Goal: Task Accomplishment & Management: Complete application form

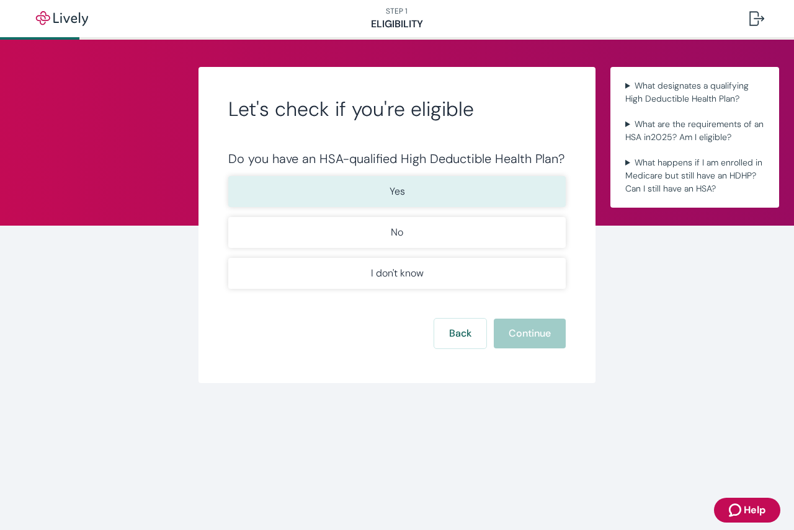
click at [409, 193] on button "Yes" at bounding box center [396, 191] width 337 height 31
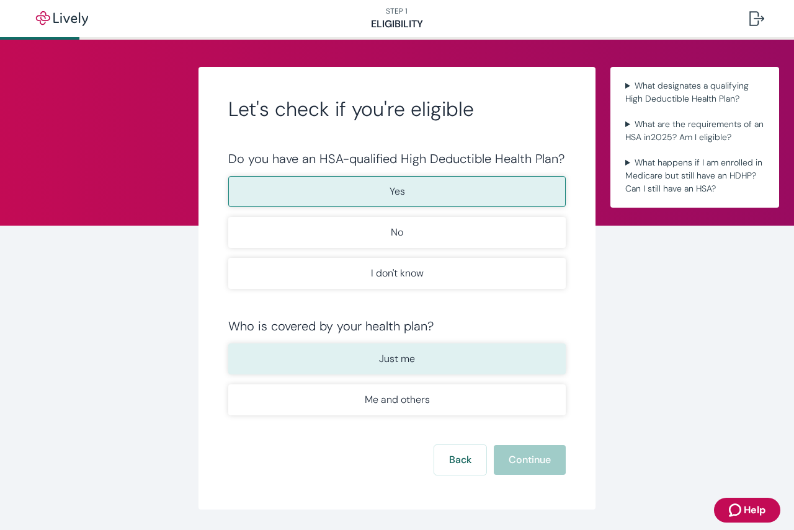
click at [438, 352] on button "Just me" at bounding box center [396, 358] width 337 height 31
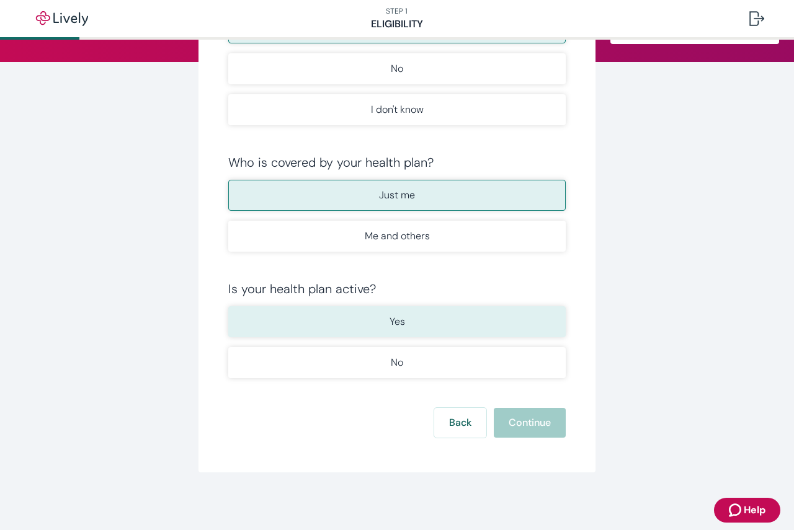
scroll to position [166, 0]
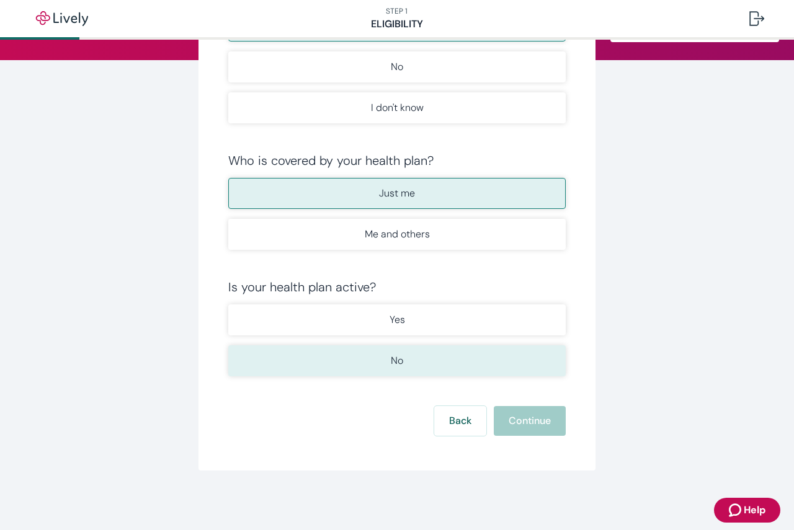
click at [421, 354] on button "No" at bounding box center [396, 360] width 337 height 31
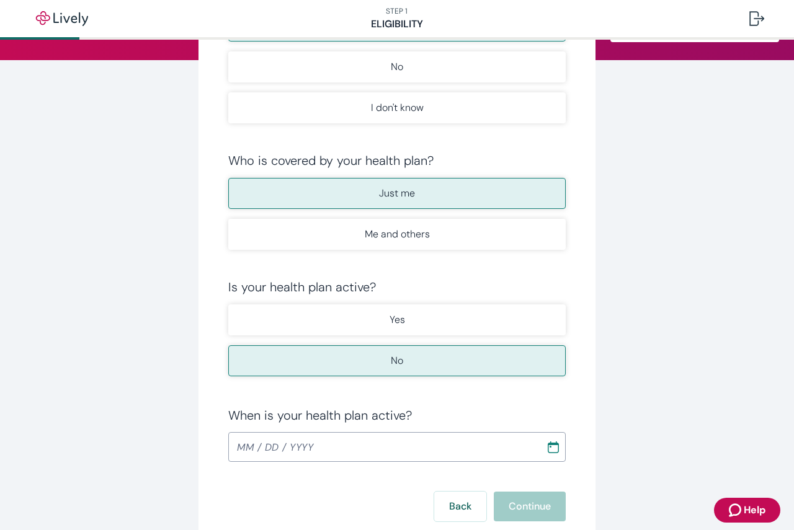
click at [547, 447] on icon "Calendar" at bounding box center [553, 447] width 12 height 12
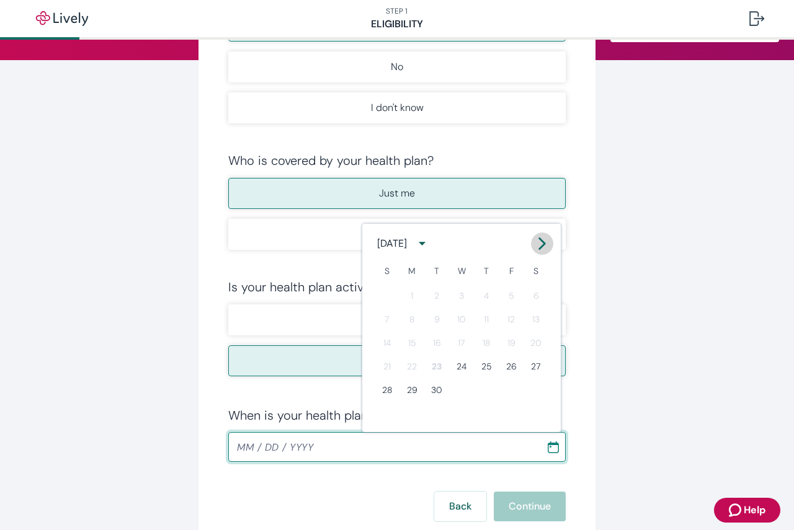
click at [536, 244] on icon "Calendar right arrow" at bounding box center [542, 243] width 12 height 12
click at [537, 244] on icon "Calendar right arrow" at bounding box center [542, 243] width 12 height 12
click at [538, 292] on button "1" at bounding box center [535, 296] width 22 height 22
type input "[DATE]"
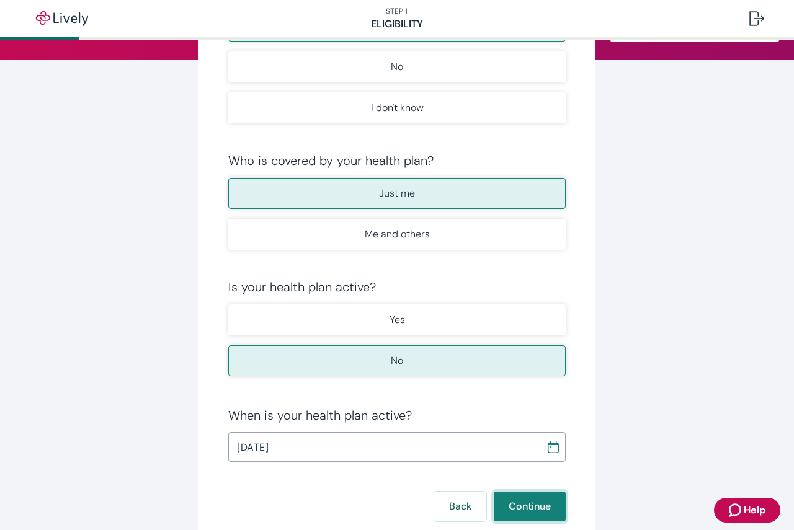
click at [511, 512] on button "Continue" at bounding box center [529, 507] width 72 height 30
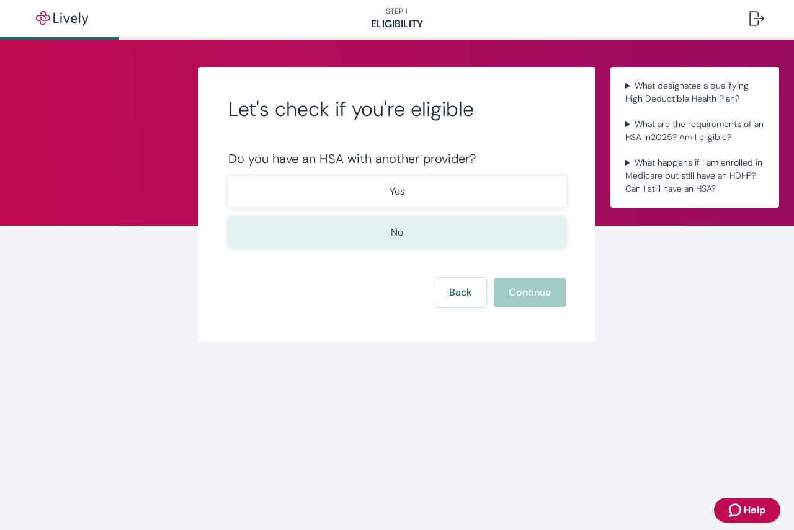
click at [420, 241] on button "No" at bounding box center [396, 232] width 337 height 31
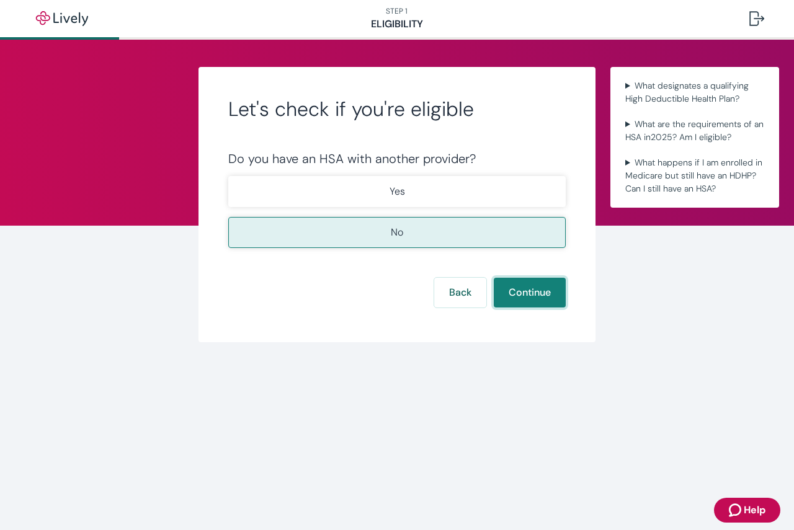
click at [536, 291] on button "Continue" at bounding box center [529, 293] width 72 height 30
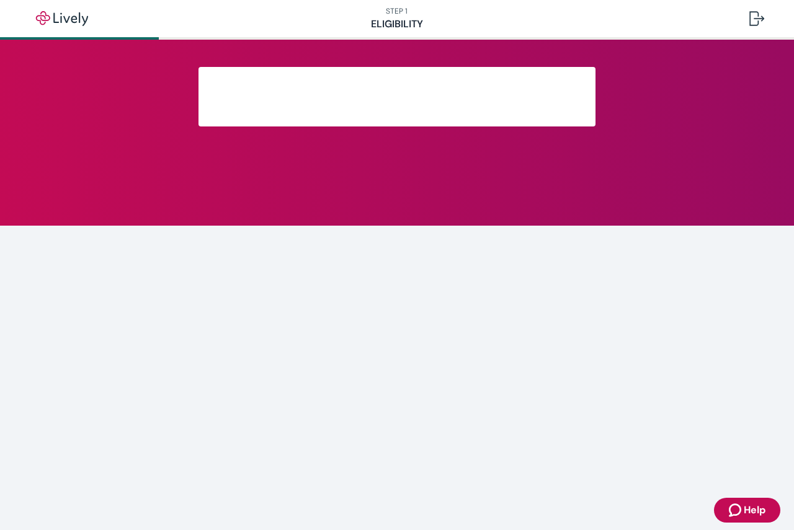
scroll to position [132, 0]
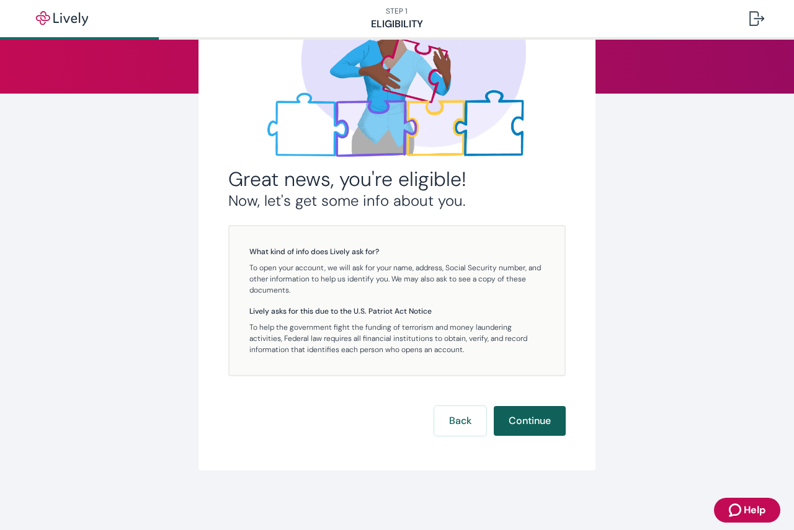
click at [504, 423] on button "Continue" at bounding box center [529, 421] width 72 height 30
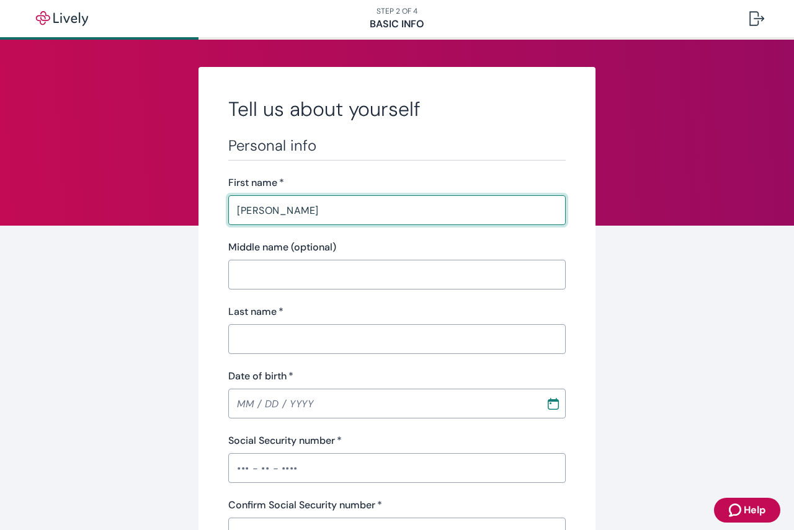
type input "[PERSON_NAME]"
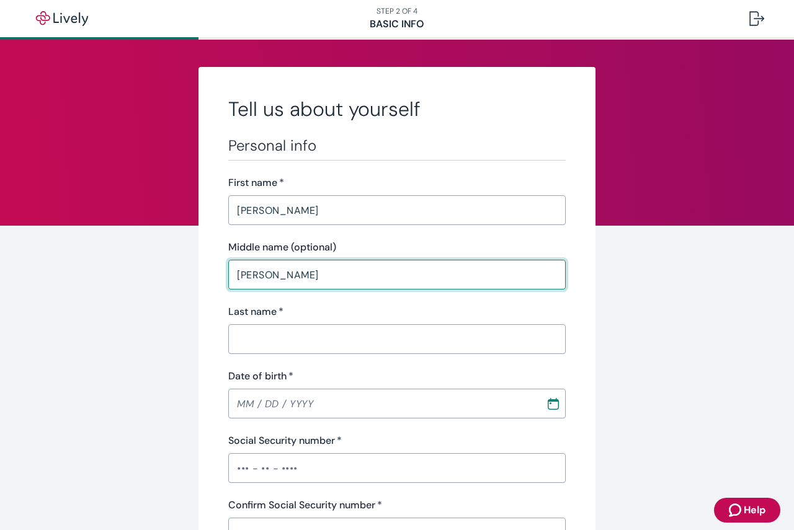
type input "[PERSON_NAME]"
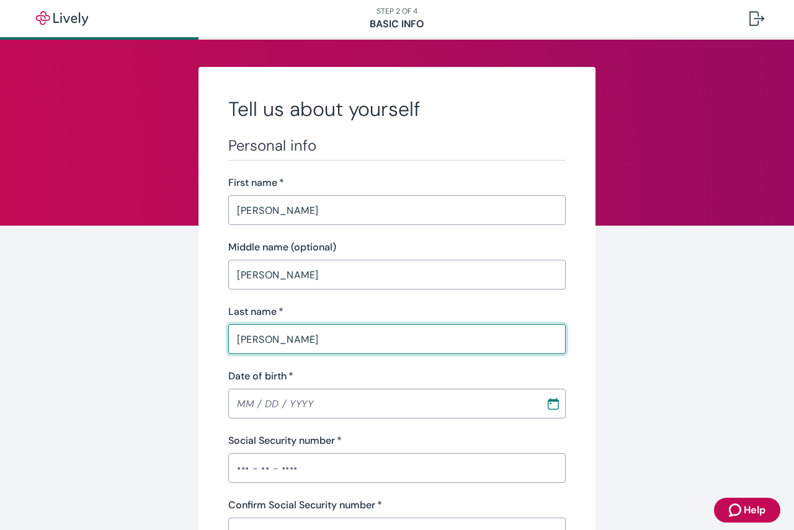
type input "[PERSON_NAME]"
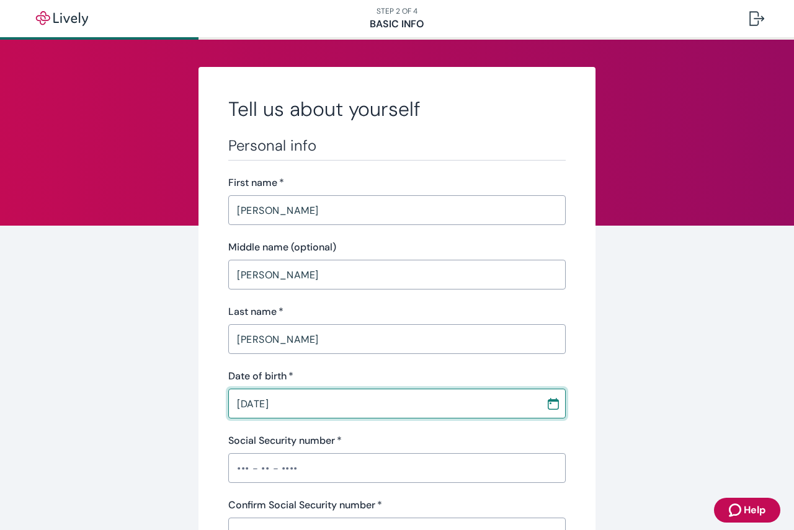
type input "[DATE]"
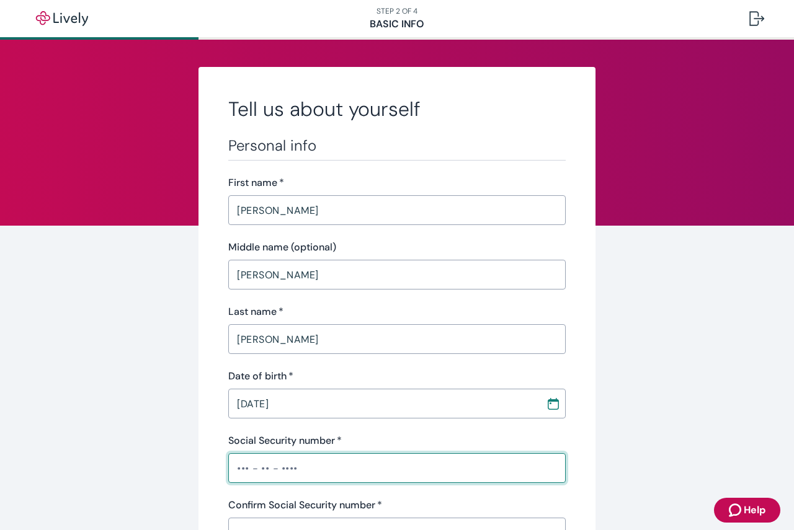
click at [307, 476] on input "Social Security number   *" at bounding box center [396, 468] width 337 height 25
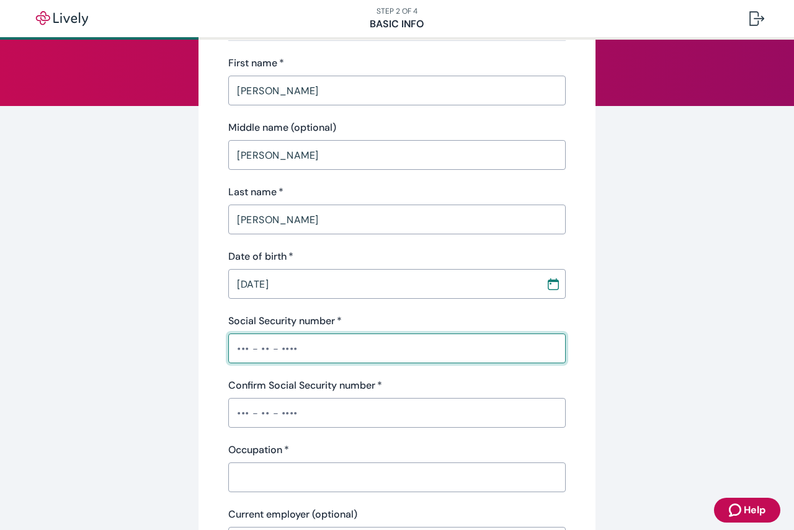
scroll to position [124, 0]
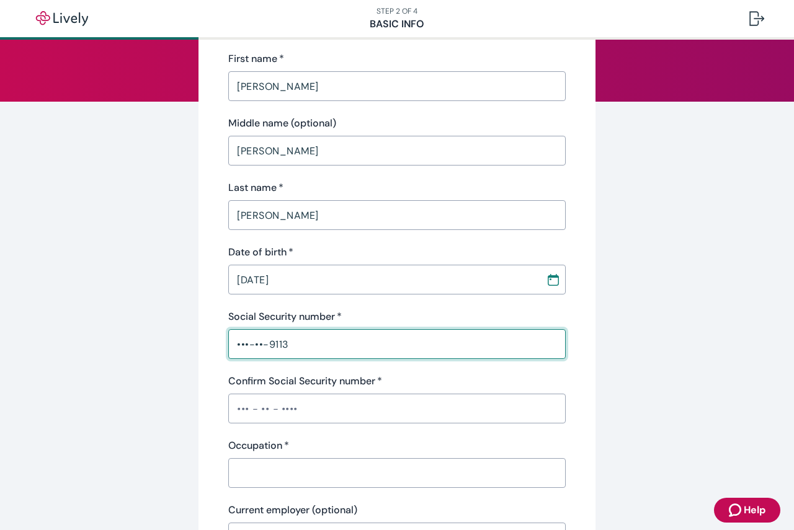
type input "•••-••-9113"
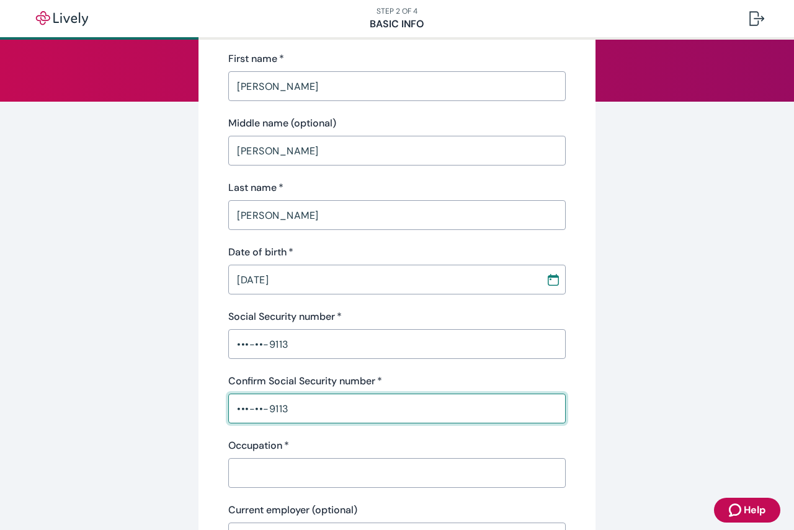
type input "•••-••-9113"
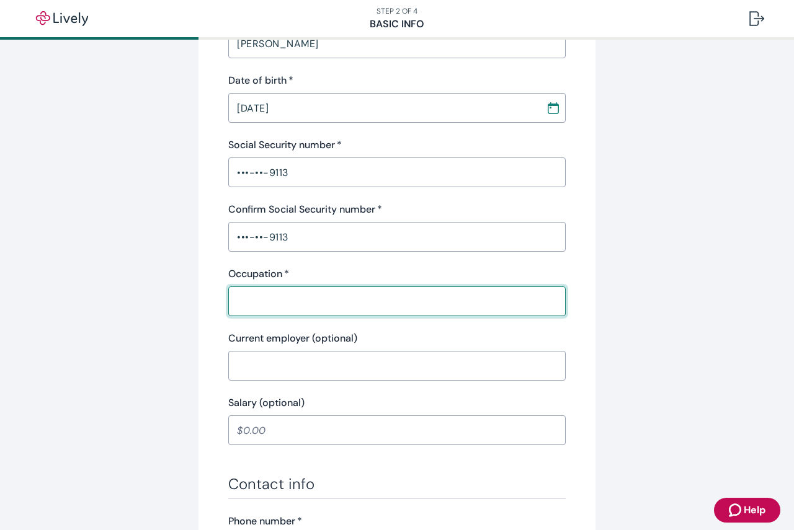
scroll to position [310, 0]
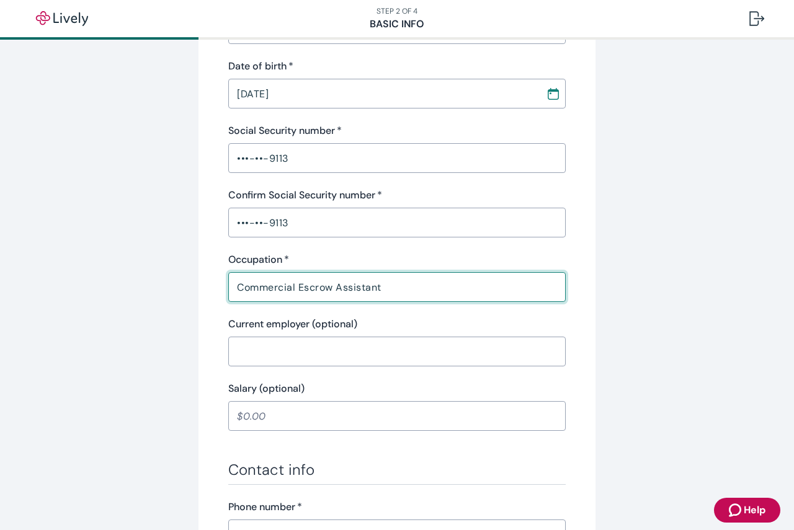
type input "Commercial Escrow Assistant"
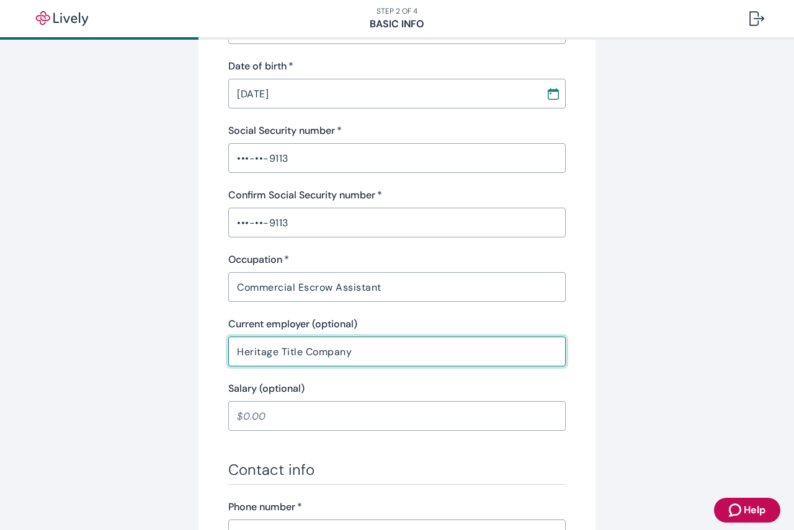
type input "Heritage Title Company"
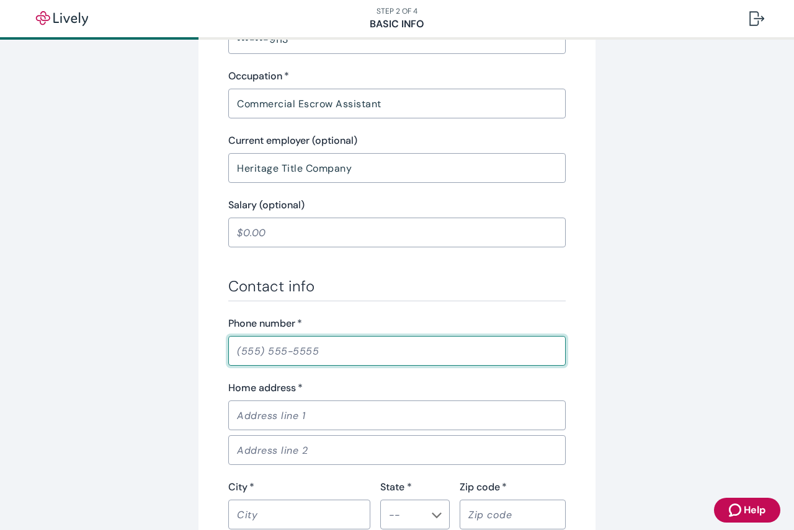
scroll to position [513, 0]
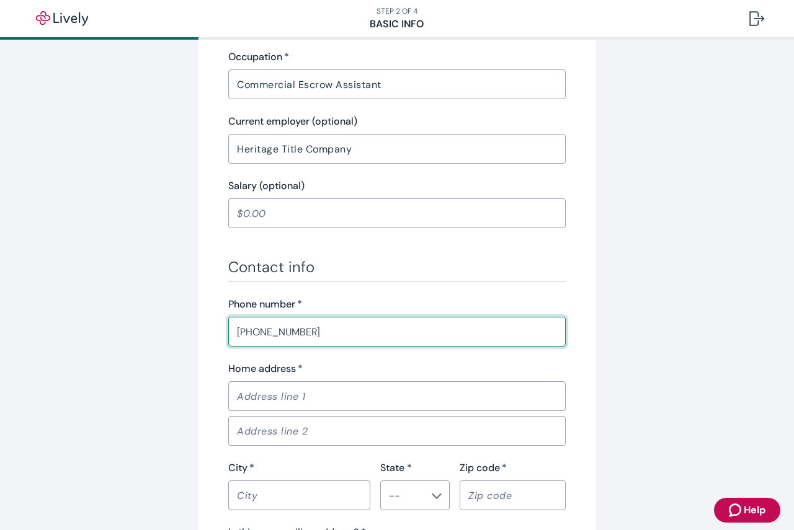
type input "[PHONE_NUMBER]"
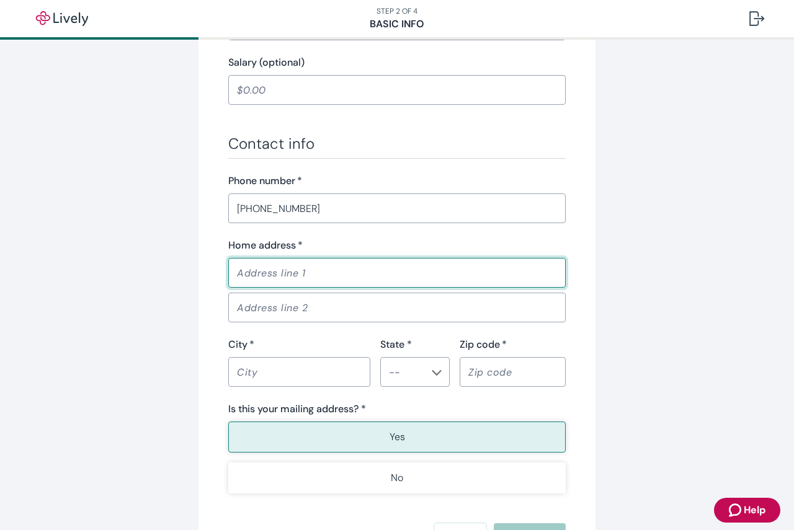
scroll to position [637, 0]
type input "[STREET_ADDRESS]"
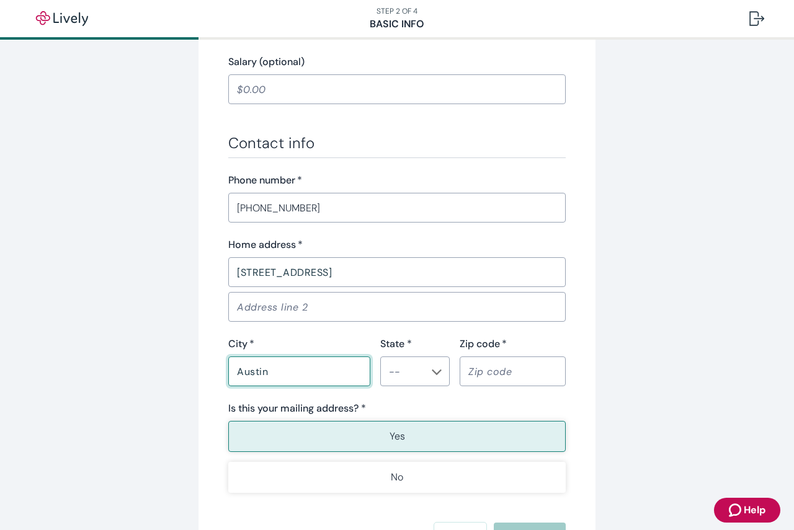
type input "Austin"
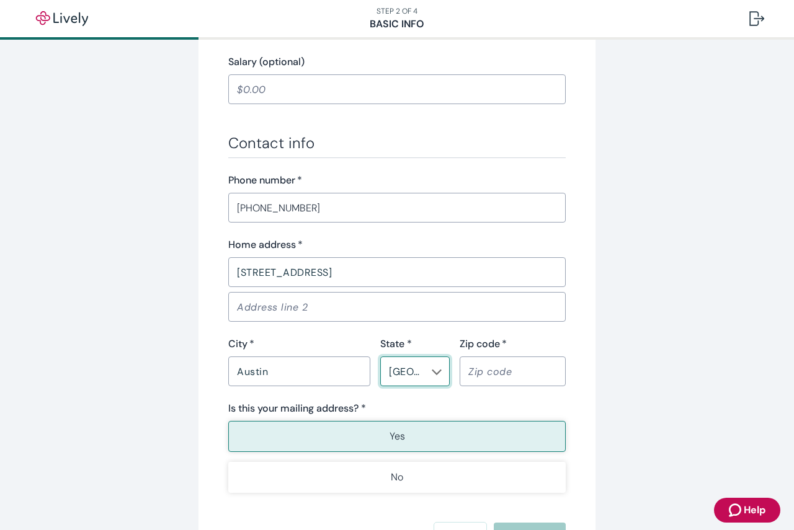
type input "[GEOGRAPHIC_DATA]"
type input "78705"
type button "true"
click at [502, 440] on button "Yes" at bounding box center [396, 436] width 337 height 31
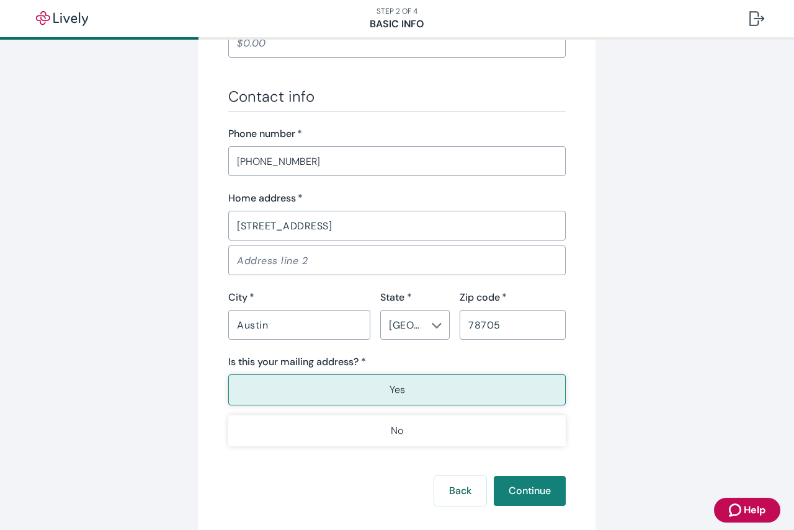
scroll to position [753, 0]
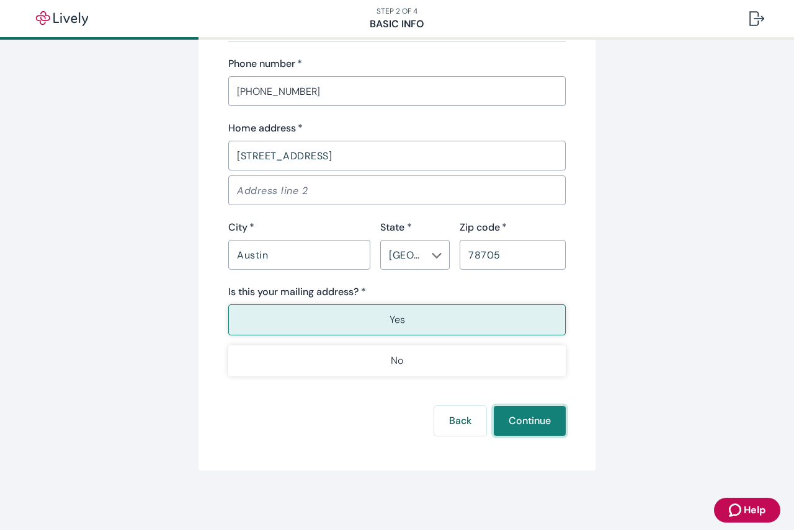
click at [536, 414] on button "Continue" at bounding box center [529, 421] width 72 height 30
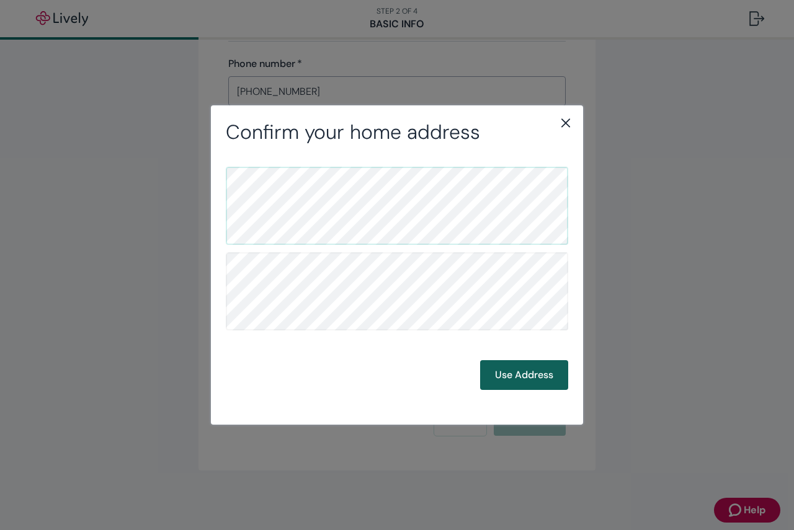
click at [531, 373] on button "Use Address" at bounding box center [524, 375] width 88 height 30
click at [551, 378] on button "Use Address" at bounding box center [524, 375] width 88 height 30
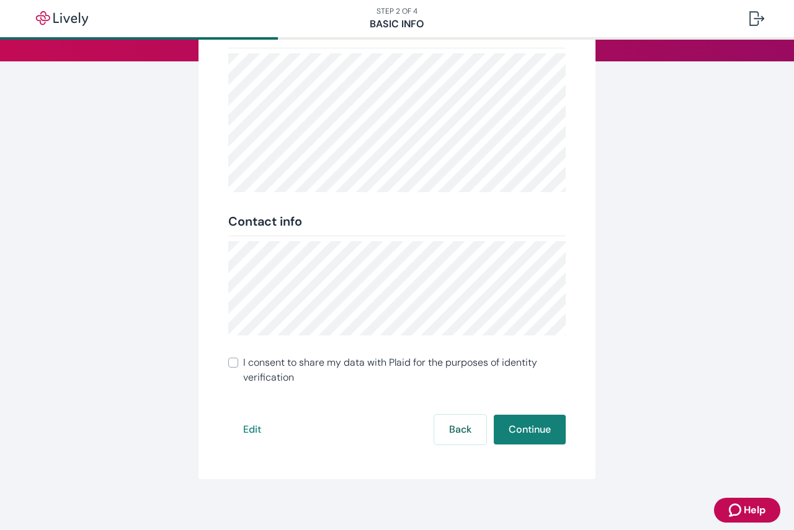
scroll to position [173, 0]
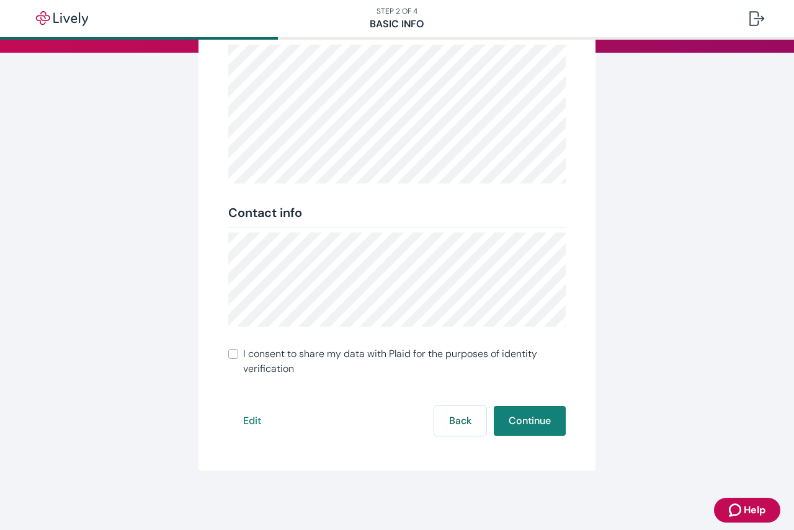
click at [275, 358] on span "I consent to share my data with Plaid for the purposes of identity verification" at bounding box center [404, 362] width 322 height 30
click at [238, 358] on input "I consent to share my data with Plaid for the purposes of identity verification" at bounding box center [233, 354] width 10 height 10
click at [257, 353] on span "I consent to share my data with Plaid for the purposes of identity verification" at bounding box center [404, 362] width 322 height 30
click at [238, 353] on input "I consent to share my data with Plaid for the purposes of identity verification" at bounding box center [233, 354] width 10 height 10
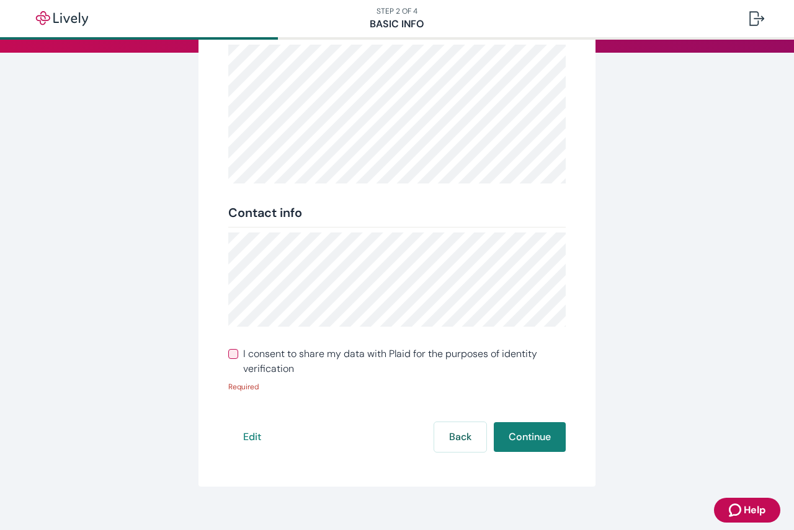
drag, startPoint x: 229, startPoint y: 355, endPoint x: 254, endPoint y: 357, distance: 24.3
click at [231, 355] on input "I consent to share my data with Plaid for the purposes of identity verification" at bounding box center [233, 354] width 10 height 10
checkbox input "true"
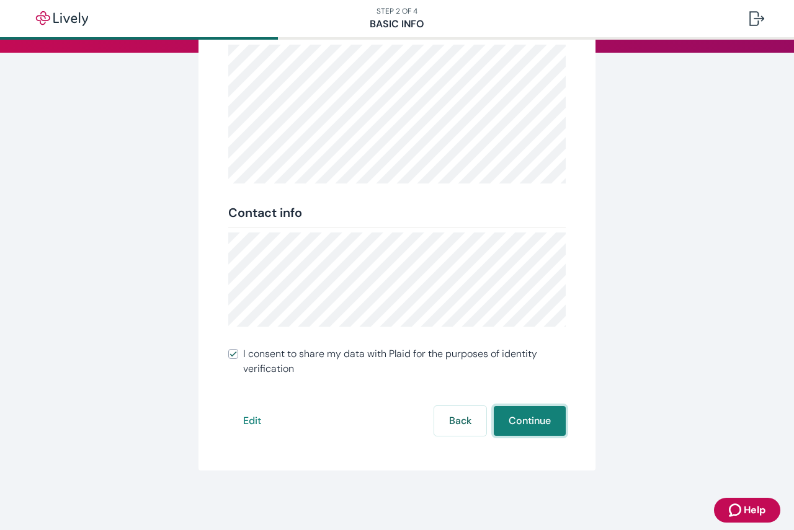
drag, startPoint x: 513, startPoint y: 409, endPoint x: 504, endPoint y: 405, distance: 10.3
click at [515, 409] on button "Continue" at bounding box center [529, 421] width 72 height 30
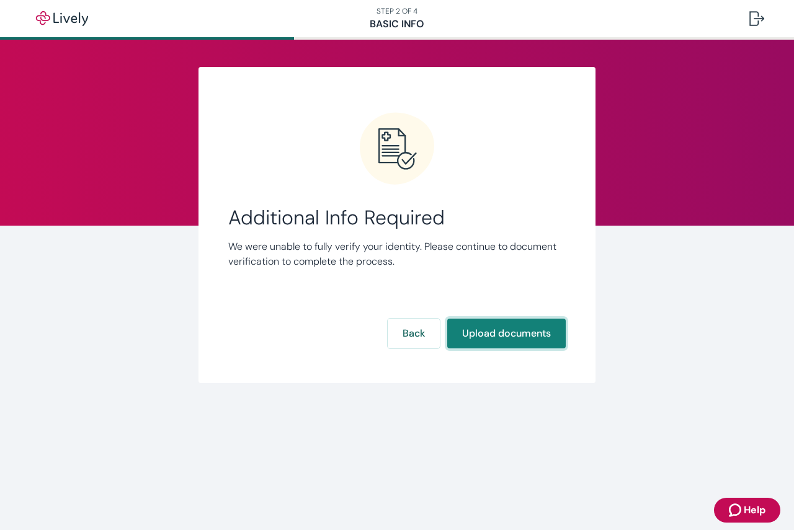
click at [514, 330] on button "Upload documents" at bounding box center [506, 334] width 118 height 30
click at [471, 333] on button "Upload documents" at bounding box center [506, 334] width 118 height 30
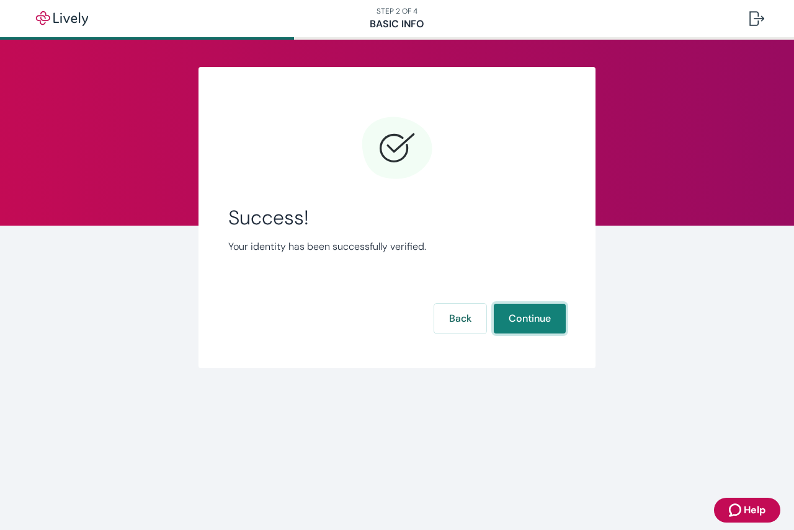
click at [539, 315] on button "Continue" at bounding box center [529, 319] width 72 height 30
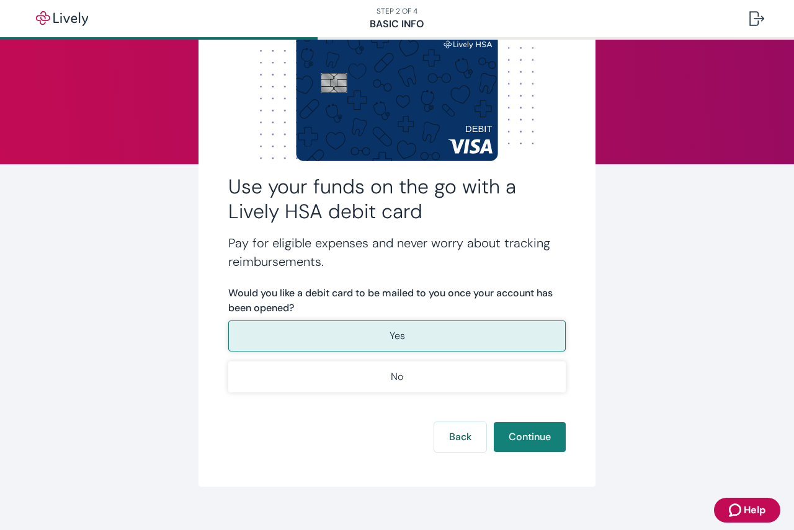
scroll to position [62, 0]
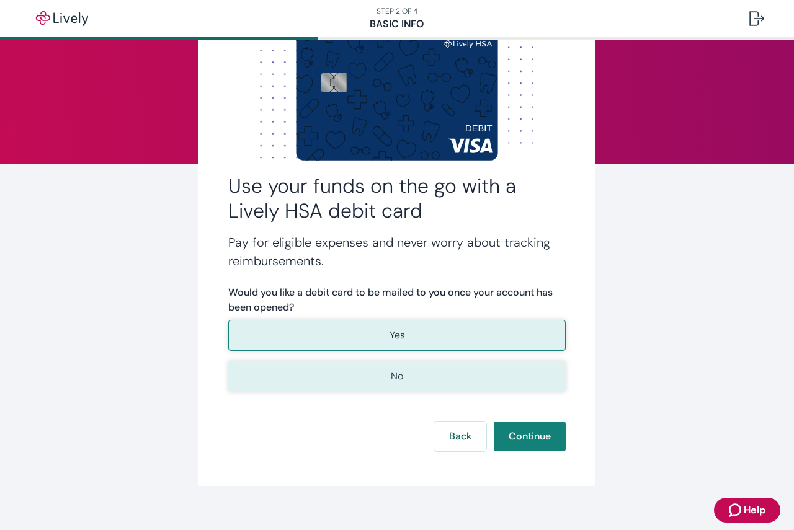
click at [303, 371] on button "No" at bounding box center [396, 376] width 337 height 31
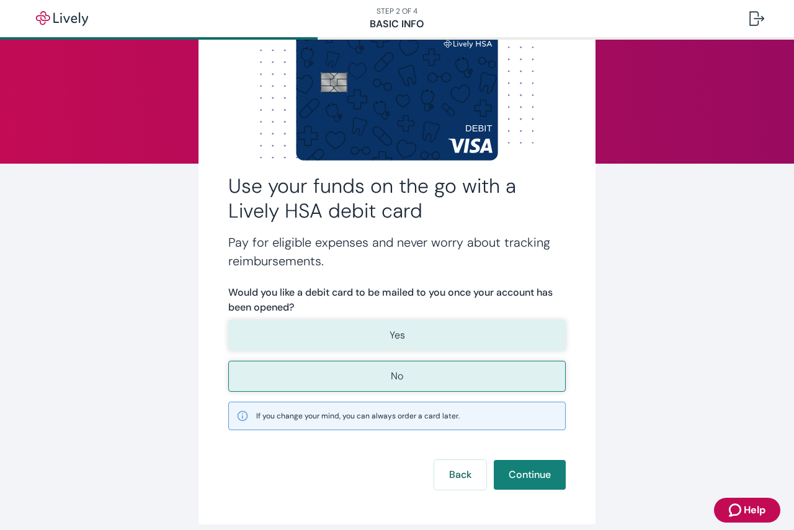
click at [337, 326] on button "Yes" at bounding box center [396, 335] width 337 height 31
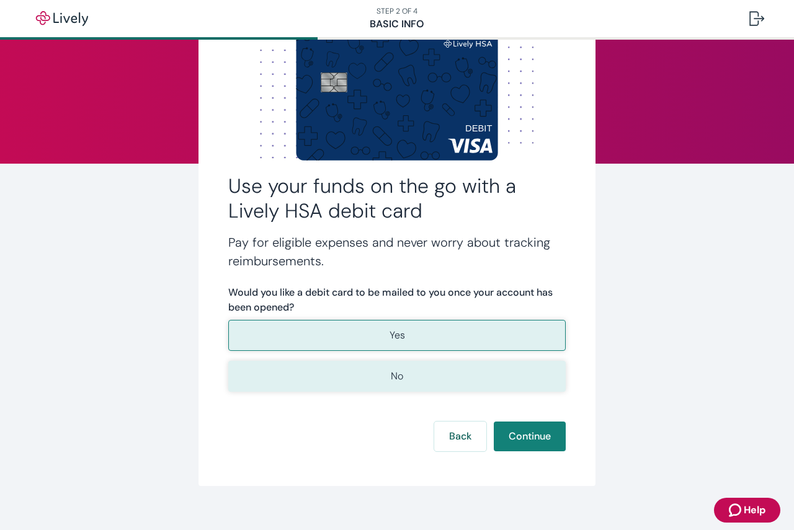
click at [527, 391] on form "Would you like a debit card to be mailed to you once your account has been open…" at bounding box center [396, 368] width 337 height 166
click at [515, 378] on button "No" at bounding box center [396, 376] width 337 height 31
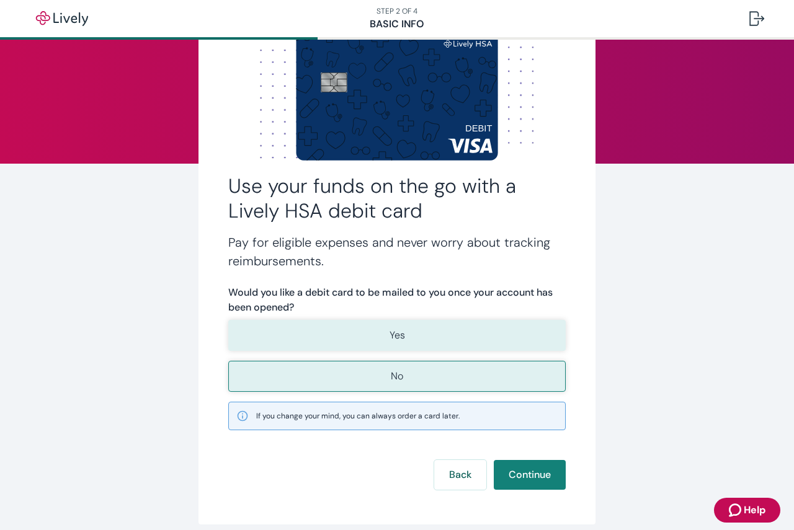
click at [456, 332] on button "Yes" at bounding box center [396, 335] width 337 height 31
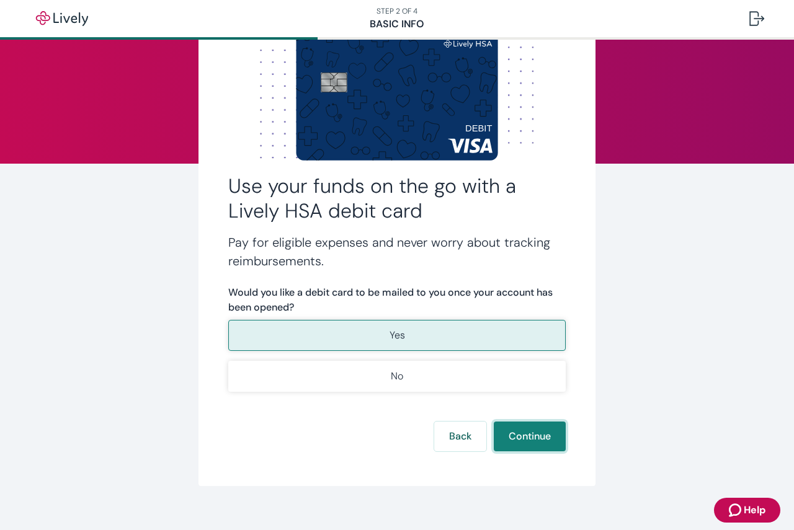
click at [524, 435] on button "Continue" at bounding box center [529, 437] width 72 height 30
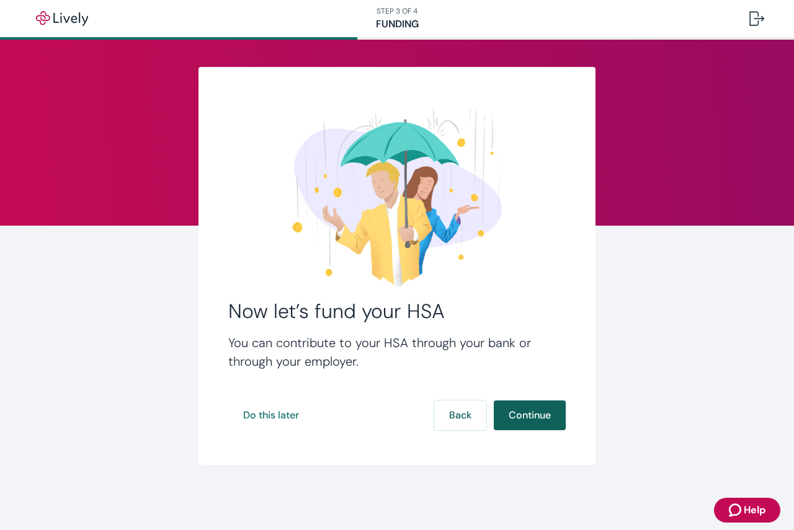
click at [529, 408] on button "Continue" at bounding box center [529, 415] width 72 height 30
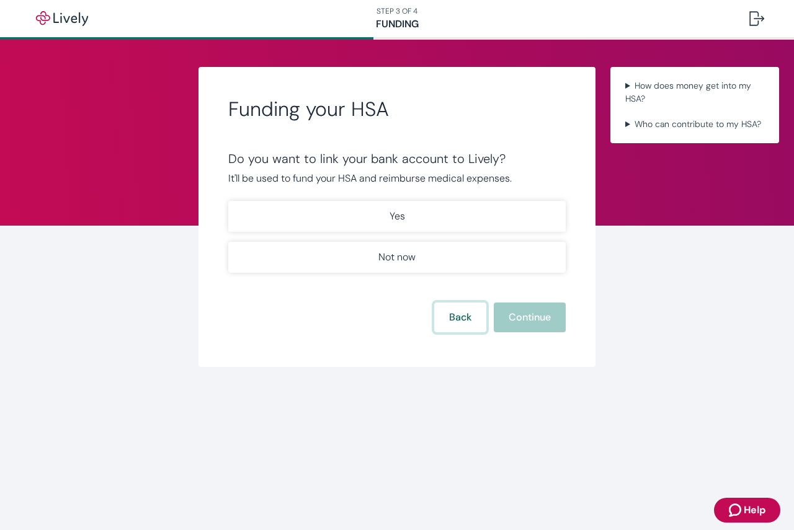
click at [440, 320] on button "Back" at bounding box center [460, 318] width 52 height 30
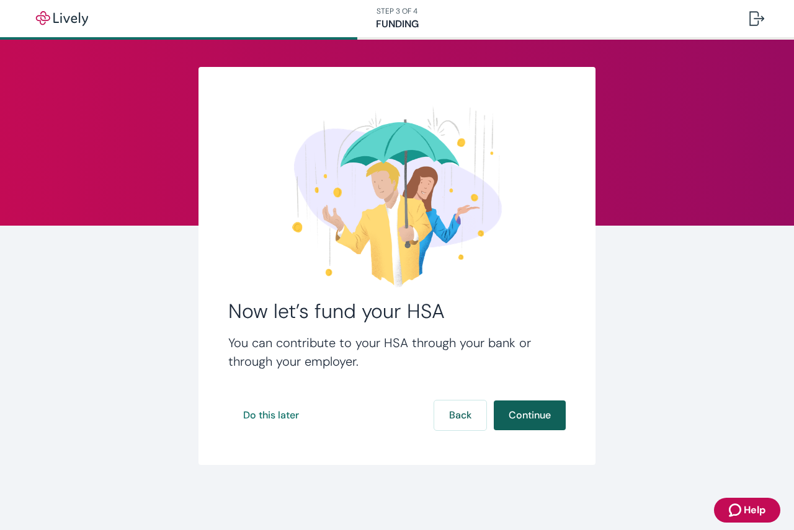
click at [536, 421] on button "Continue" at bounding box center [529, 415] width 72 height 30
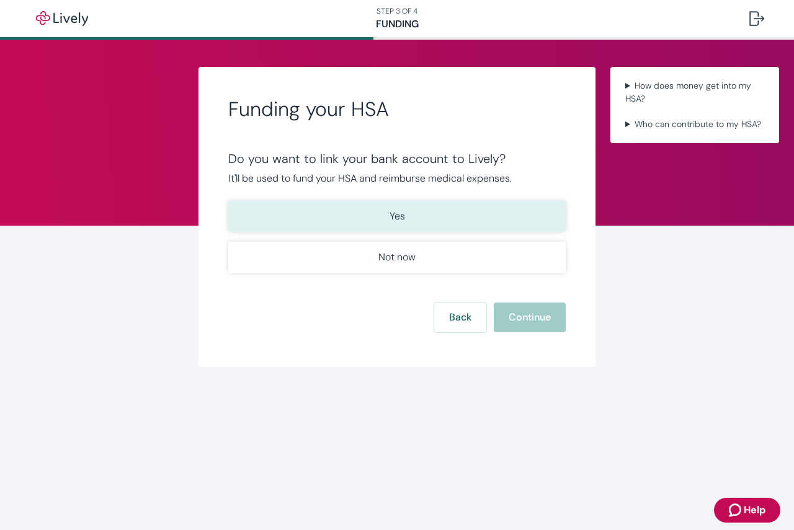
click at [311, 211] on button "Yes" at bounding box center [396, 216] width 337 height 31
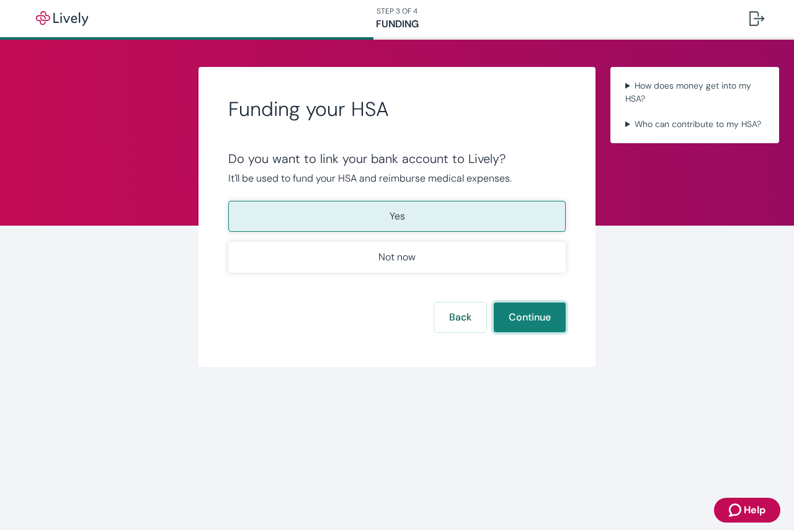
click at [531, 314] on button "Continue" at bounding box center [529, 318] width 72 height 30
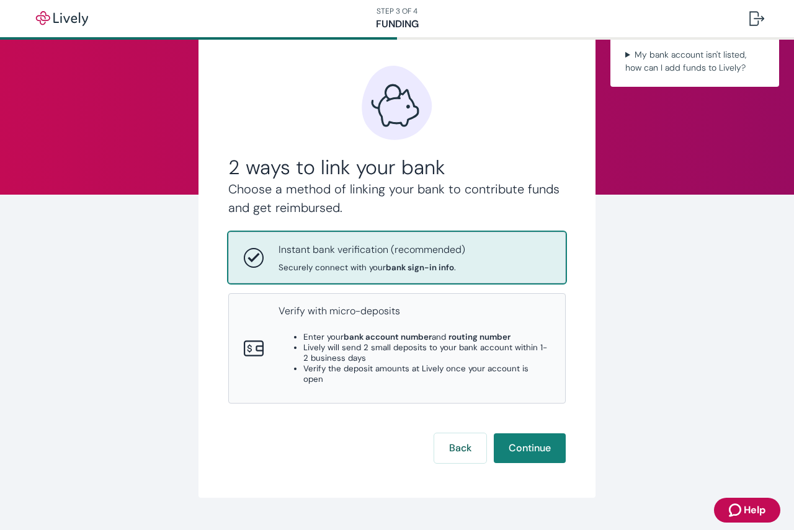
scroll to position [48, 0]
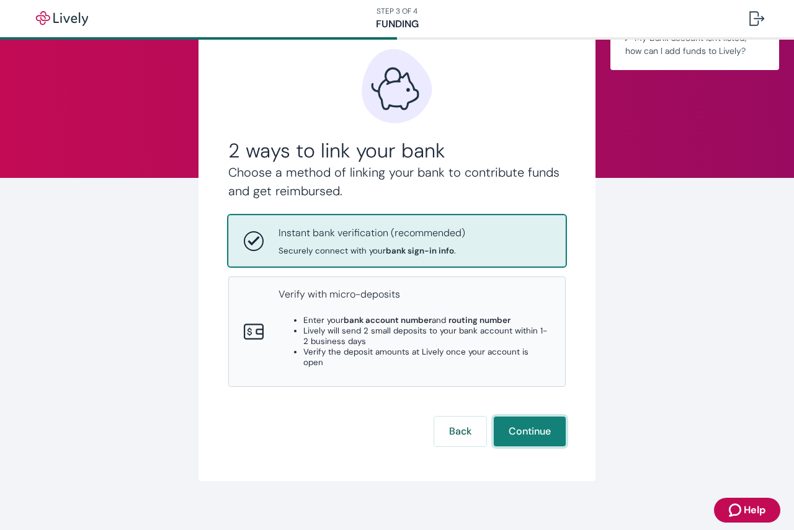
drag, startPoint x: 535, startPoint y: 415, endPoint x: 512, endPoint y: 414, distance: 22.9
click at [535, 417] on button "Continue" at bounding box center [529, 432] width 72 height 30
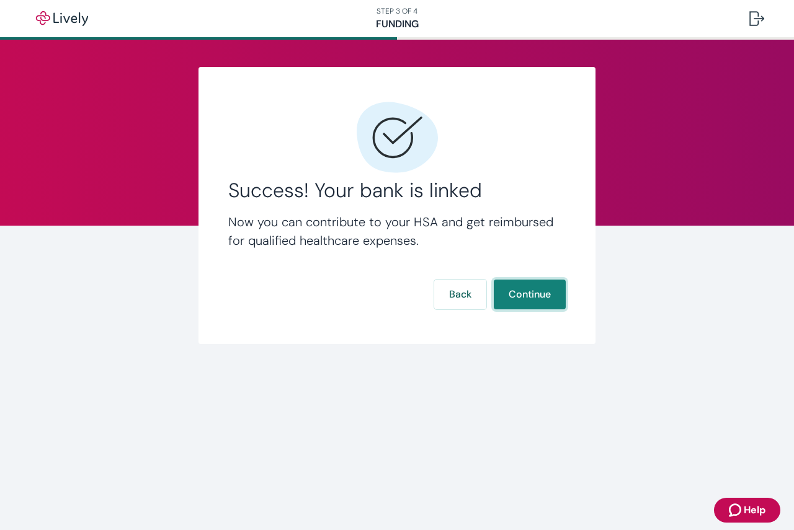
scroll to position [0, 0]
click at [537, 295] on button "Continue" at bounding box center [529, 295] width 72 height 30
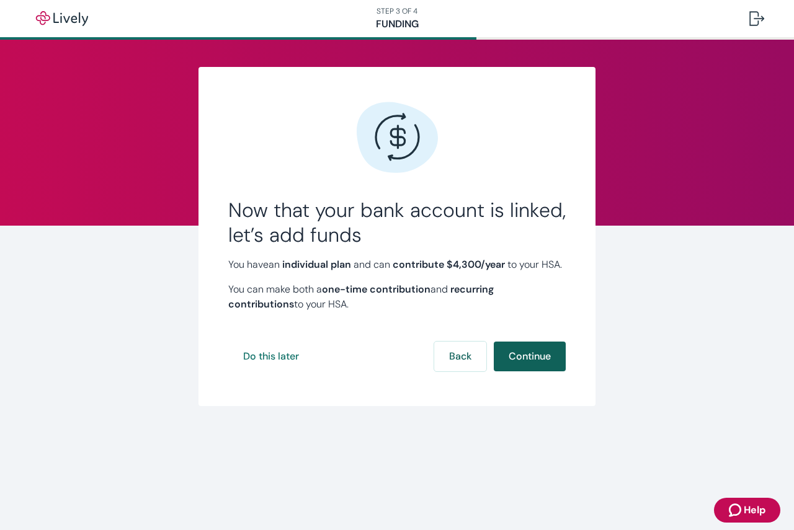
click at [540, 371] on button "Continue" at bounding box center [529, 357] width 72 height 30
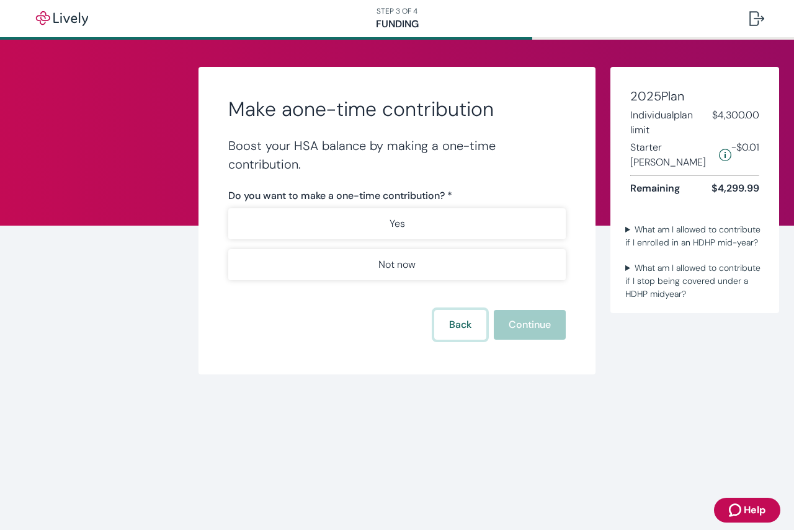
click at [443, 319] on button "Back" at bounding box center [460, 325] width 52 height 30
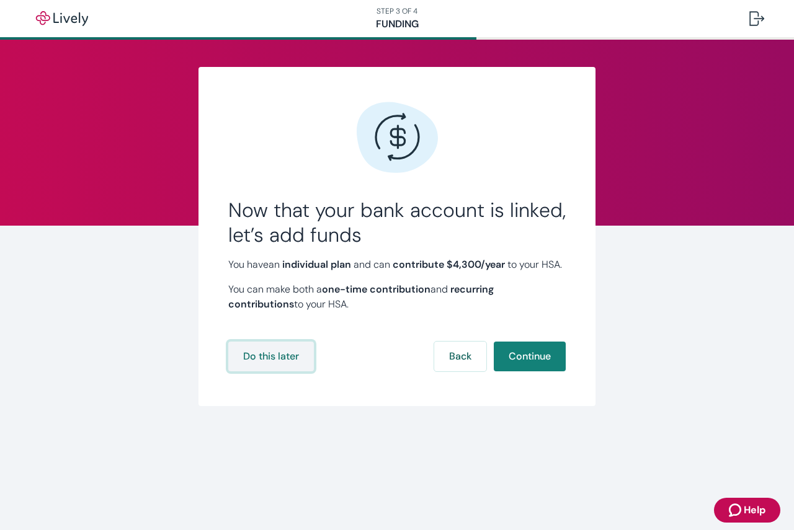
click at [259, 370] on button "Do this later" at bounding box center [271, 357] width 86 height 30
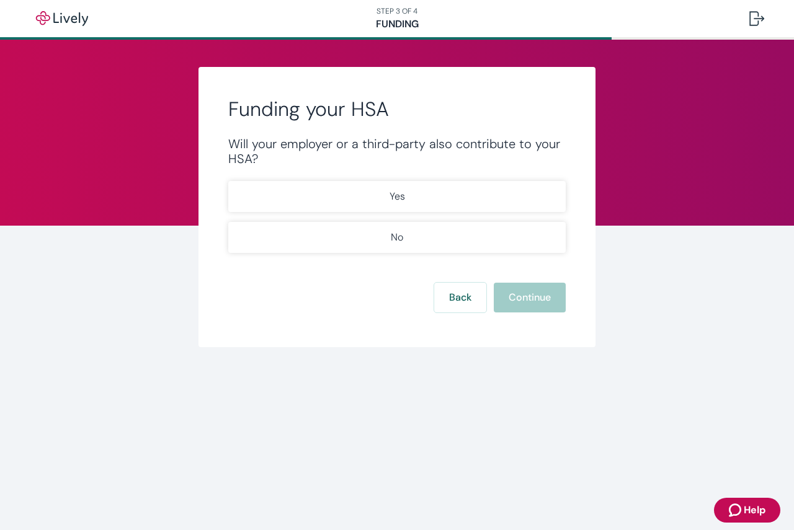
click at [361, 146] on div "Will your employer or a third-party also contribute to your HSA?" at bounding box center [396, 151] width 337 height 30
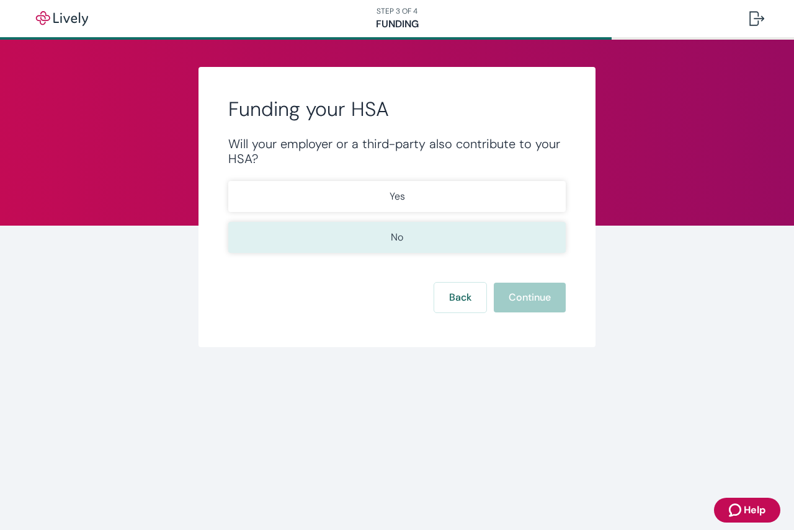
click at [411, 232] on button "No" at bounding box center [396, 237] width 337 height 31
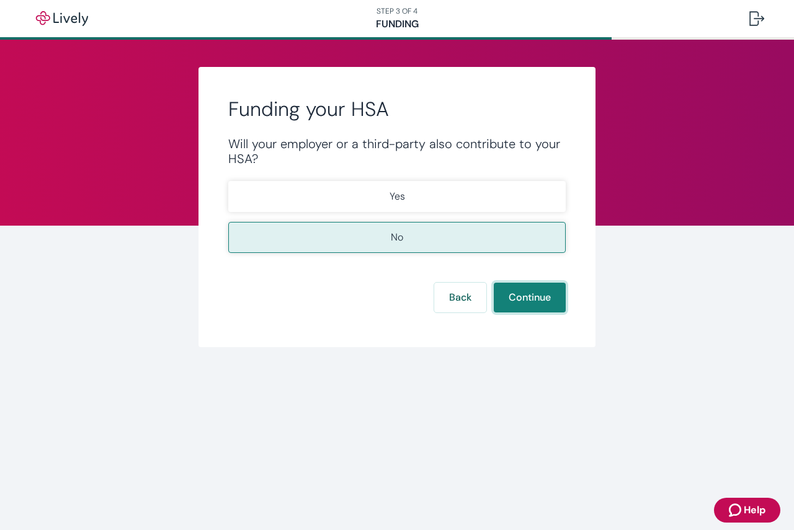
click at [531, 290] on button "Continue" at bounding box center [529, 298] width 72 height 30
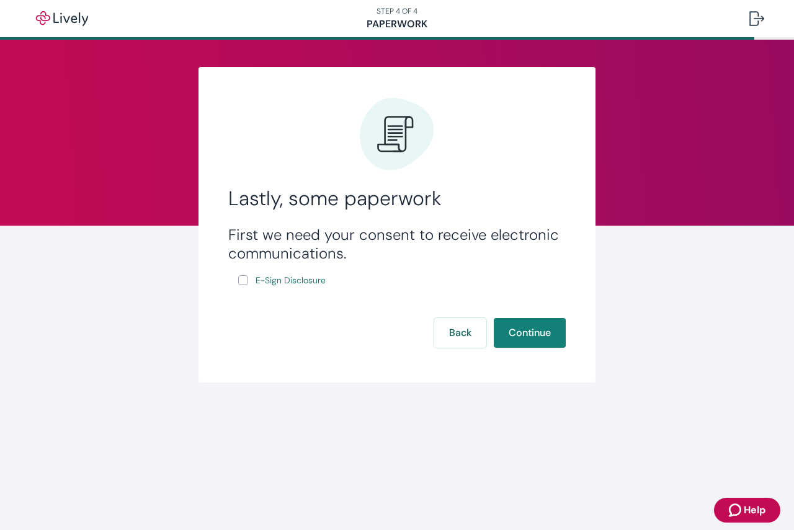
click at [242, 278] on input "E-Sign Disclosure" at bounding box center [243, 280] width 10 height 10
checkbox input "true"
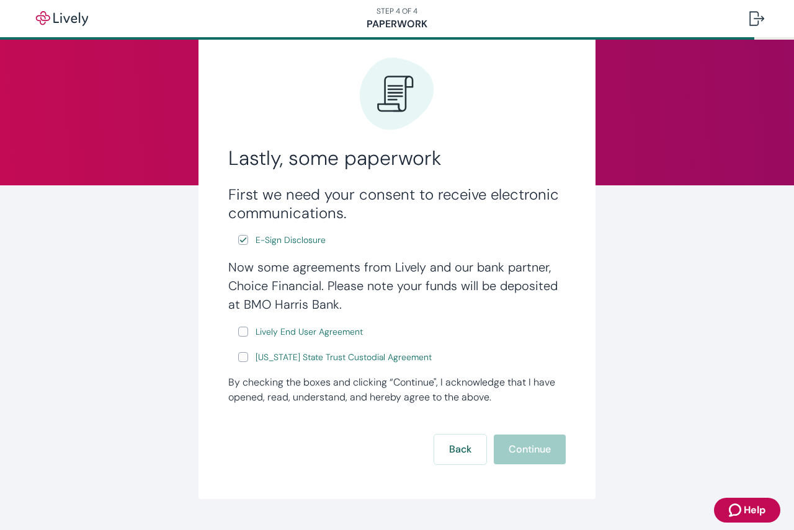
scroll to position [62, 0]
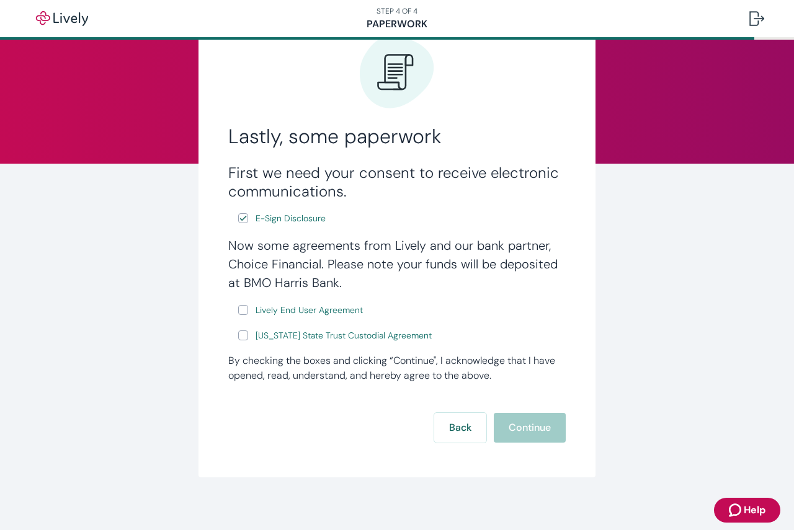
click at [238, 311] on input "Lively End User Agreement" at bounding box center [243, 310] width 10 height 10
checkbox input "true"
click at [239, 334] on input "[US_STATE] State Trust Custodial Agreement" at bounding box center [243, 335] width 10 height 10
checkbox input "true"
click at [287, 218] on span "E-Sign Disclosure" at bounding box center [290, 218] width 70 height 13
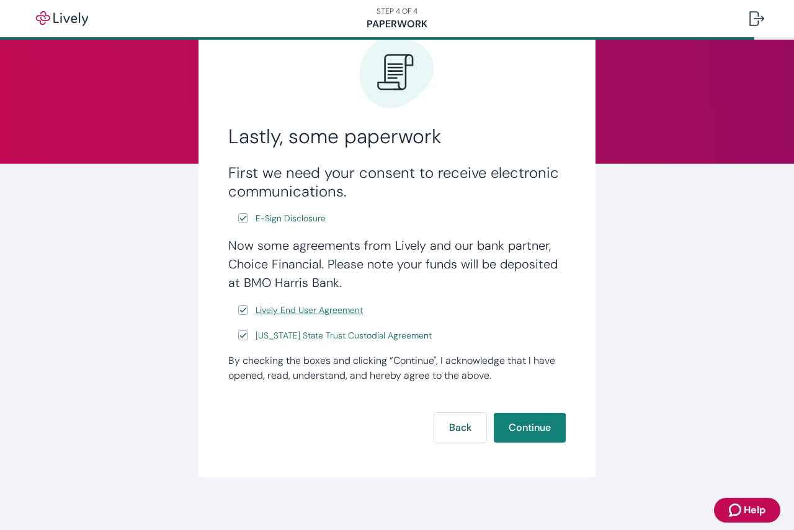
click at [319, 311] on span "Lively End User Agreement" at bounding box center [308, 310] width 107 height 13
click at [322, 336] on span "[US_STATE] State Trust Custodial Agreement" at bounding box center [343, 335] width 176 height 13
click at [509, 425] on button "Continue" at bounding box center [529, 428] width 72 height 30
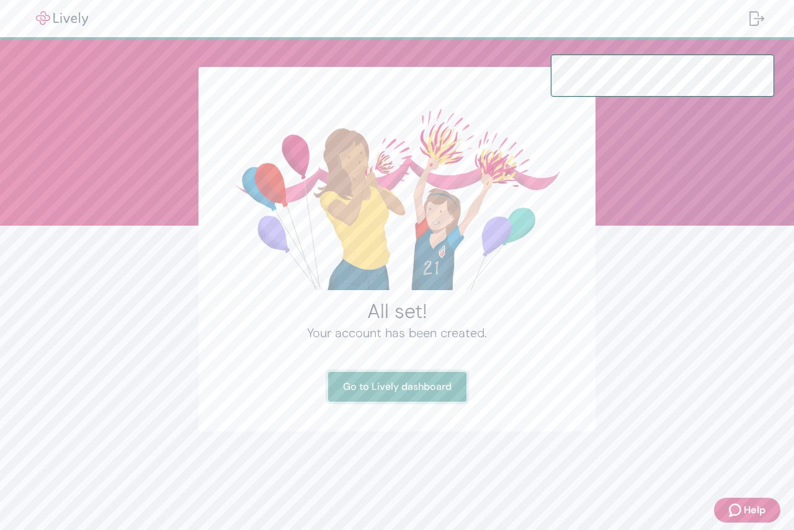
click at [409, 384] on link "Go to Lively dashboard" at bounding box center [397, 387] width 138 height 30
